Goal: Task Accomplishment & Management: Manage account settings

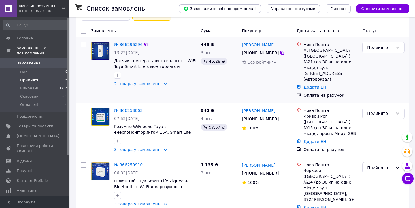
scroll to position [79, 0]
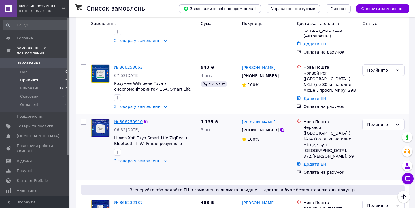
click at [131, 120] on link "№ 366250910" at bounding box center [128, 122] width 29 height 5
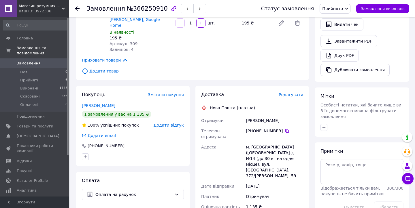
scroll to position [254, 0]
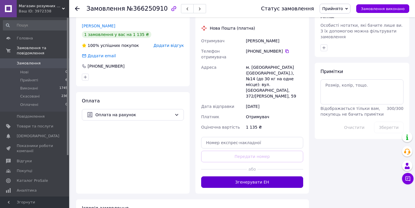
click at [238, 177] on button "Згенерувати ЕН" at bounding box center [252, 183] width 102 height 12
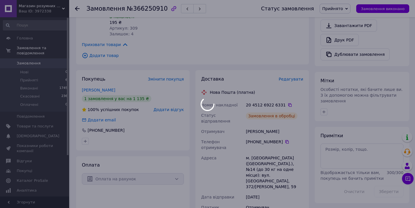
scroll to position [188, 0]
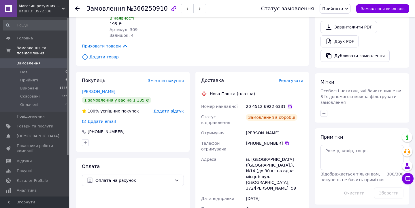
click at [288, 104] on icon at bounding box center [290, 106] width 5 height 5
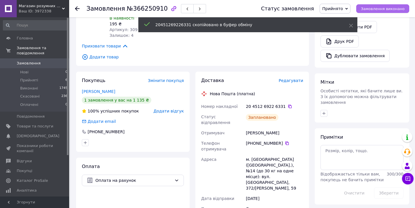
click at [386, 9] on span "Замовлення виконано" at bounding box center [383, 9] width 44 height 4
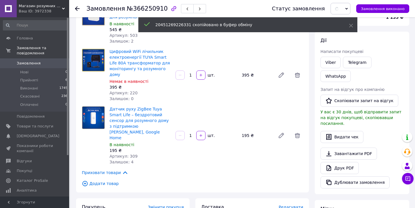
scroll to position [0, 0]
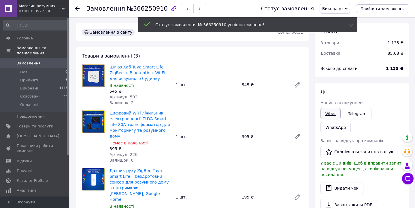
click at [328, 115] on link "Viber" at bounding box center [330, 114] width 20 height 12
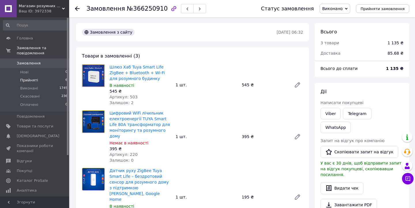
click at [31, 80] on span "Прийняті" at bounding box center [29, 80] width 18 height 5
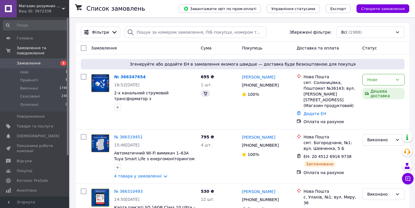
click at [131, 77] on link "№ 366347654" at bounding box center [129, 77] width 31 height 5
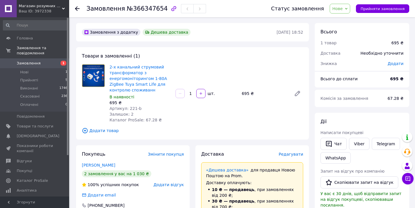
scroll to position [22, 0]
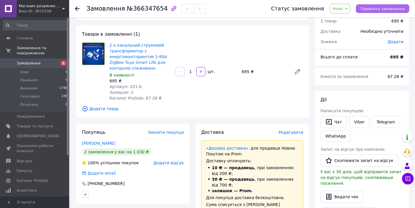
click at [394, 7] on span "Прийняти замовлення" at bounding box center [382, 9] width 44 height 4
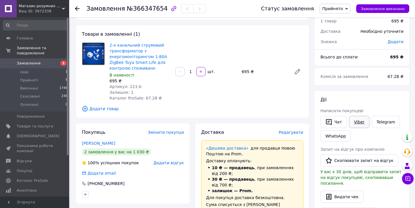
click at [362, 123] on link "Viber" at bounding box center [359, 122] width 20 height 12
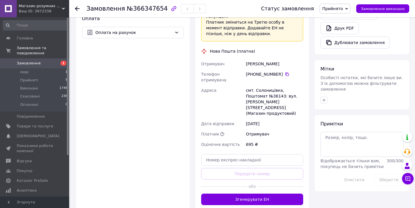
scroll to position [247, 0]
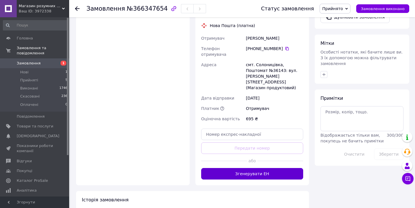
click at [254, 168] on button "Згенерувати ЕН" at bounding box center [252, 174] width 102 height 12
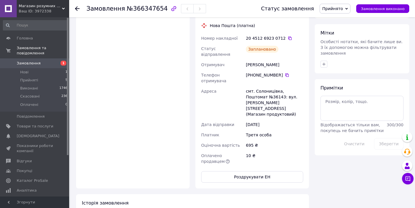
click at [288, 36] on icon at bounding box center [290, 38] width 5 height 5
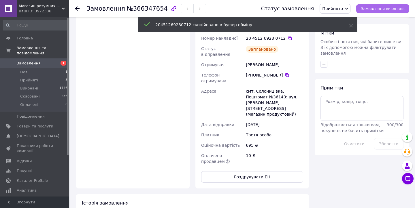
click at [383, 8] on span "Замовлення виконано" at bounding box center [383, 9] width 44 height 4
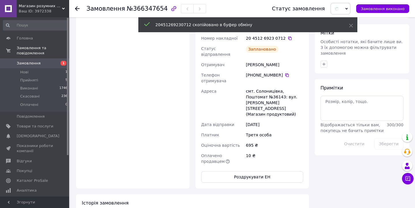
scroll to position [0, 0]
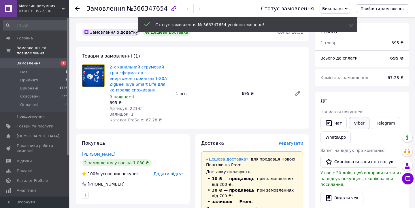
click at [359, 122] on link "Viber" at bounding box center [359, 123] width 20 height 12
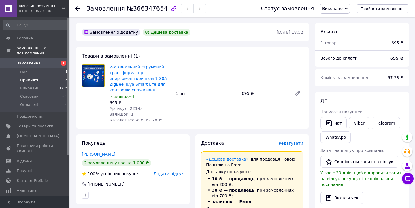
click at [27, 81] on span "Прийняті" at bounding box center [29, 80] width 18 height 5
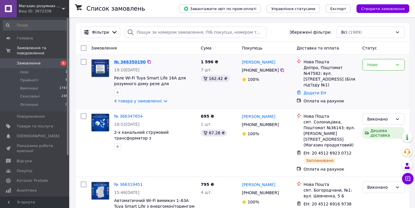
click at [126, 62] on link "№ 366350190" at bounding box center [129, 62] width 31 height 5
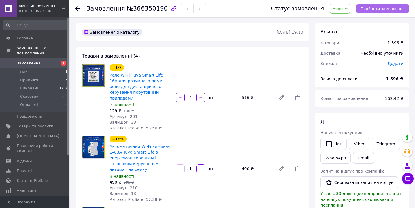
click at [390, 9] on span "Прийняти замовлення" at bounding box center [382, 9] width 44 height 4
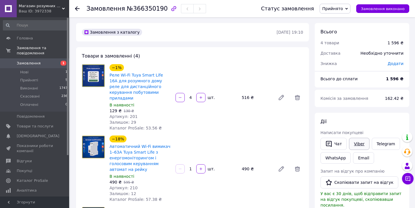
click at [361, 148] on link "Viber" at bounding box center [359, 144] width 20 height 12
click at [31, 82] on span "Прийняті" at bounding box center [29, 80] width 18 height 5
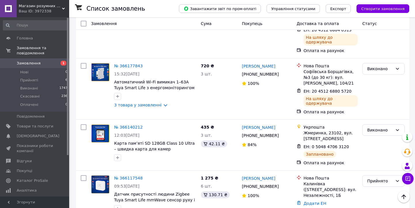
scroll to position [646, 0]
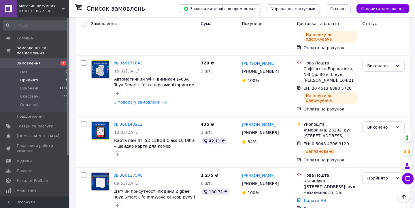
click at [26, 78] on span "Прийняті" at bounding box center [29, 80] width 18 height 5
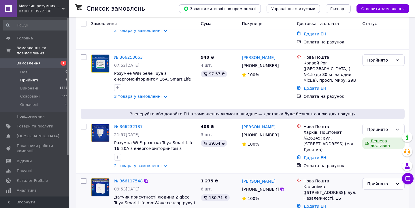
scroll to position [218, 0]
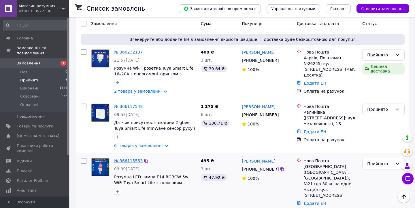
click at [128, 159] on link "№ 366115553" at bounding box center [128, 161] width 29 height 5
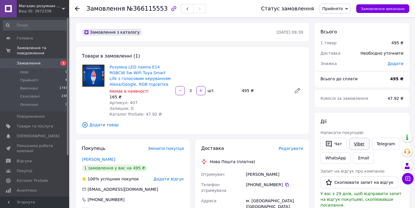
click at [360, 144] on link "Viber" at bounding box center [359, 144] width 20 height 12
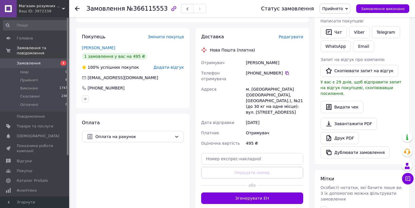
scroll to position [126, 0]
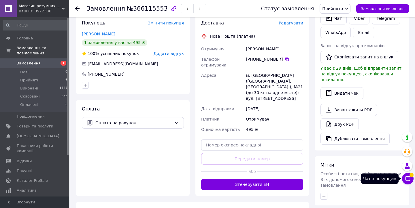
click at [412, 181] on button "Чат з покупцем" at bounding box center [408, 179] width 12 height 12
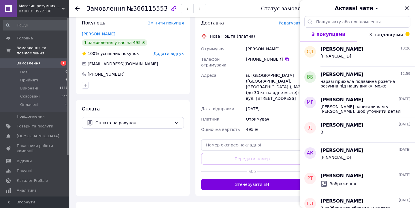
click at [379, 33] on span "З продавцями" at bounding box center [386, 34] width 34 height 5
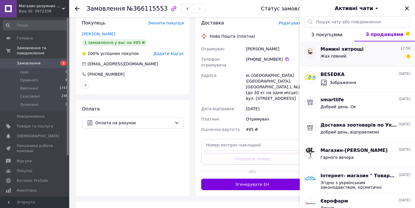
click at [354, 59] on div "Жах повний" at bounding box center [365, 57] width 90 height 9
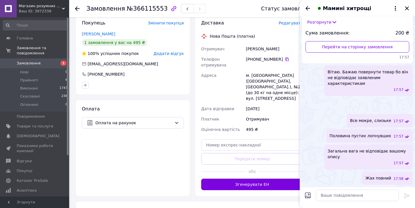
scroll to position [219, 0]
click at [405, 7] on icon "Закрити" at bounding box center [407, 8] width 4 height 4
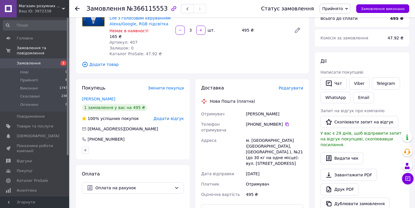
scroll to position [0, 0]
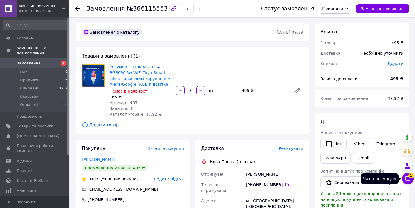
click at [405, 176] on icon at bounding box center [408, 179] width 6 height 6
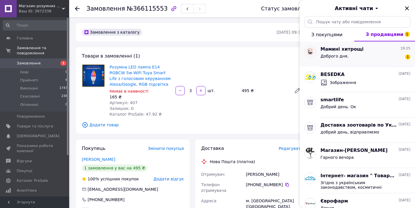
click at [352, 61] on div "Доброго дня. 1" at bounding box center [365, 57] width 90 height 9
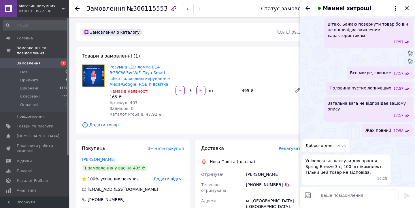
scroll to position [267, 0]
click at [340, 196] on textarea at bounding box center [357, 196] width 83 height 12
click at [342, 195] on textarea "це замість вибачте"?" at bounding box center [357, 196] width 83 height 12
type textarea "це замість "вибачте"?"
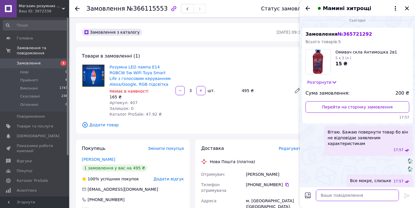
scroll to position [0, 0]
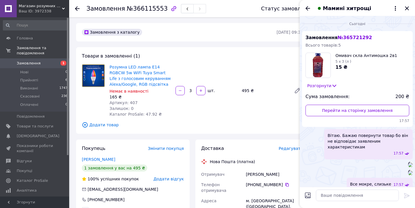
click at [332, 87] on icon at bounding box center [334, 86] width 6 height 6
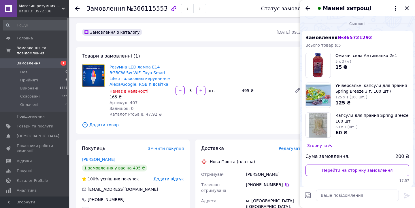
click at [319, 123] on img at bounding box center [318, 125] width 19 height 25
click at [345, 115] on span "Капсули для прання Spring Breeze 100 шт" at bounding box center [372, 119] width 74 height 12
click at [384, 117] on span "Капсули для прання Spring Breeze 100 шт" at bounding box center [372, 119] width 74 height 12
click at [306, 132] on div at bounding box center [317, 125] width 25 height 25
click at [320, 128] on img at bounding box center [318, 125] width 19 height 25
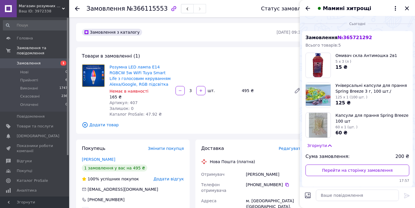
click at [344, 38] on span "№ 365721292" at bounding box center [354, 37] width 34 height 5
click at [349, 36] on span "№ 365721292" at bounding box center [354, 37] width 34 height 5
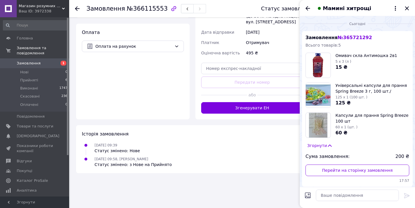
scroll to position [205, 0]
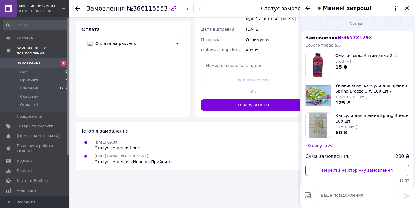
click at [407, 6] on icon "Закрити" at bounding box center [406, 8] width 7 height 7
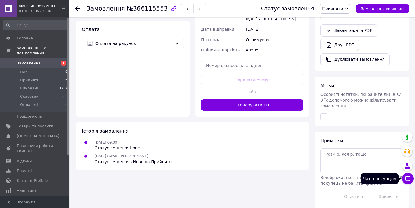
click at [405, 180] on icon at bounding box center [408, 179] width 6 height 6
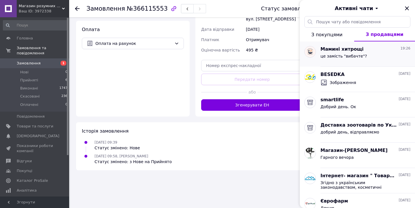
click at [349, 59] on div "це замість "вибачте"?" at bounding box center [343, 58] width 47 height 8
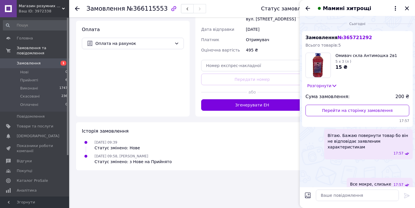
scroll to position [247, 0]
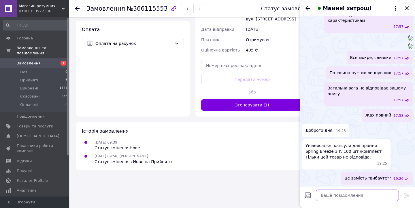
click at [335, 199] on textarea at bounding box center [357, 196] width 83 height 12
type textarea "прозорі вказано 4.7г +7%"
click at [406, 196] on icon at bounding box center [406, 195] width 5 height 5
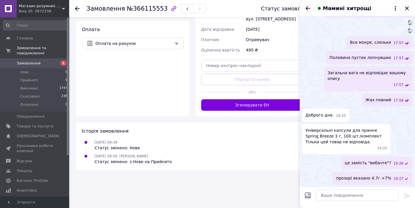
scroll to position [298, 0]
click at [356, 197] on textarea at bounding box center [357, 196] width 83 height 12
type textarea "g"
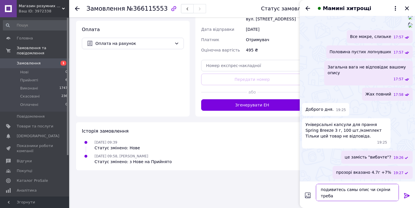
type textarea "подивитесь самы опис чи скріни треба?"
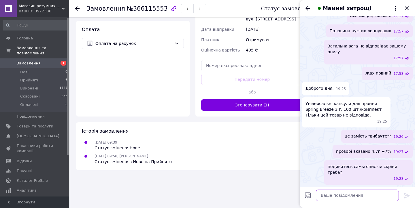
scroll to position [319, 0]
click at [352, 34] on span "Половина пустих лопнувших" at bounding box center [361, 31] width 62 height 6
copy span "Половина пустих лопнувших"
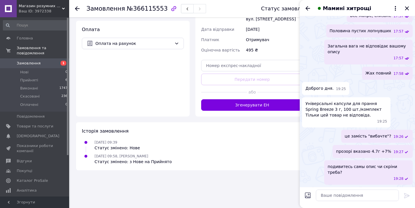
drag, startPoint x: 171, startPoint y: 86, endPoint x: 172, endPoint y: 82, distance: 4.2
click at [171, 86] on div "Оплата Оплата на рахунок" at bounding box center [133, 69] width 114 height 96
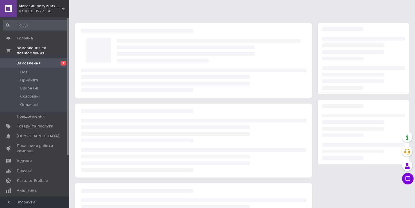
scroll to position [55, 0]
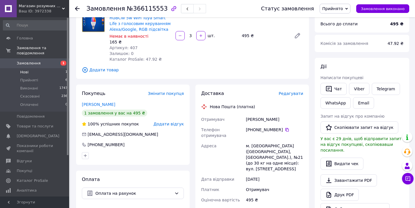
click at [30, 72] on li "Нові 1" at bounding box center [35, 72] width 71 height 8
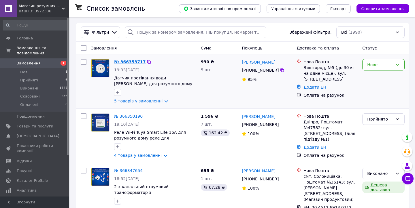
click at [127, 60] on link "№ 366353717" at bounding box center [129, 62] width 31 height 5
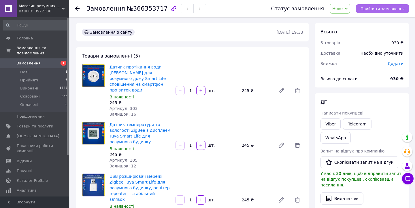
click at [372, 9] on span "Прийняти замовлення" at bounding box center [382, 9] width 44 height 4
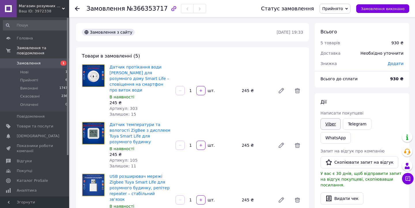
click at [332, 122] on link "Viber" at bounding box center [330, 124] width 20 height 12
click at [44, 72] on li "Нові 1" at bounding box center [35, 72] width 71 height 8
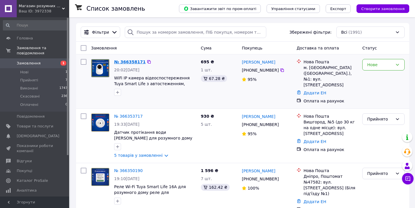
click at [119, 60] on link "№ 366358171" at bounding box center [129, 62] width 31 height 5
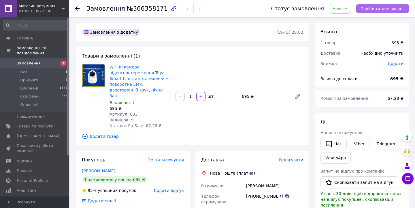
click at [378, 8] on span "Прийняти замовлення" at bounding box center [382, 9] width 44 height 4
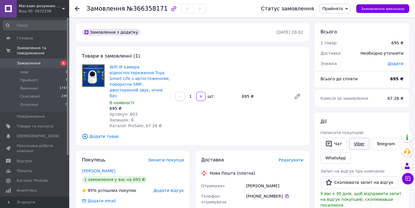
click at [360, 143] on link "Viber" at bounding box center [359, 144] width 20 height 12
click at [35, 78] on span "Прийняті" at bounding box center [29, 80] width 18 height 5
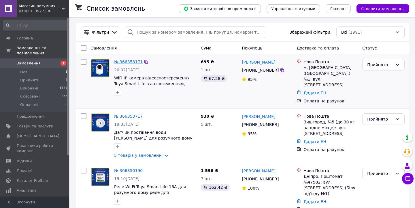
click at [128, 60] on link "№ 366358171" at bounding box center [128, 62] width 29 height 5
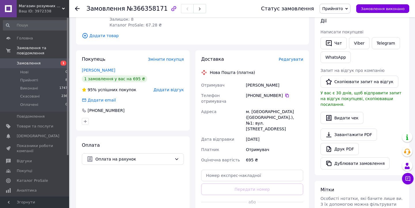
scroll to position [148, 0]
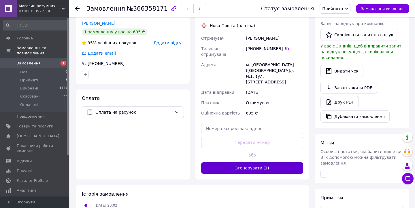
click at [252, 162] on button "Згенерувати ЕН" at bounding box center [252, 168] width 102 height 12
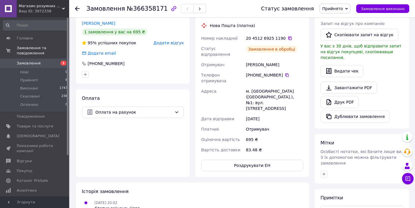
click at [288, 37] on icon at bounding box center [289, 38] width 3 height 3
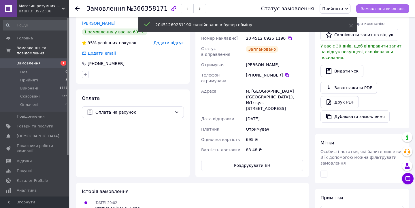
click at [374, 7] on span "Замовлення виконано" at bounding box center [383, 9] width 44 height 4
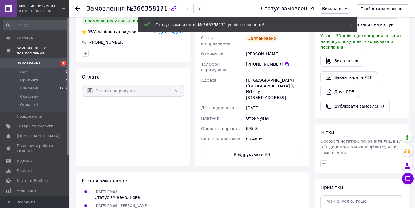
scroll to position [137, 0]
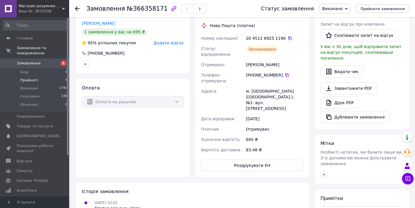
click at [35, 81] on span "Прийняті" at bounding box center [29, 80] width 18 height 5
